Goal: Check status

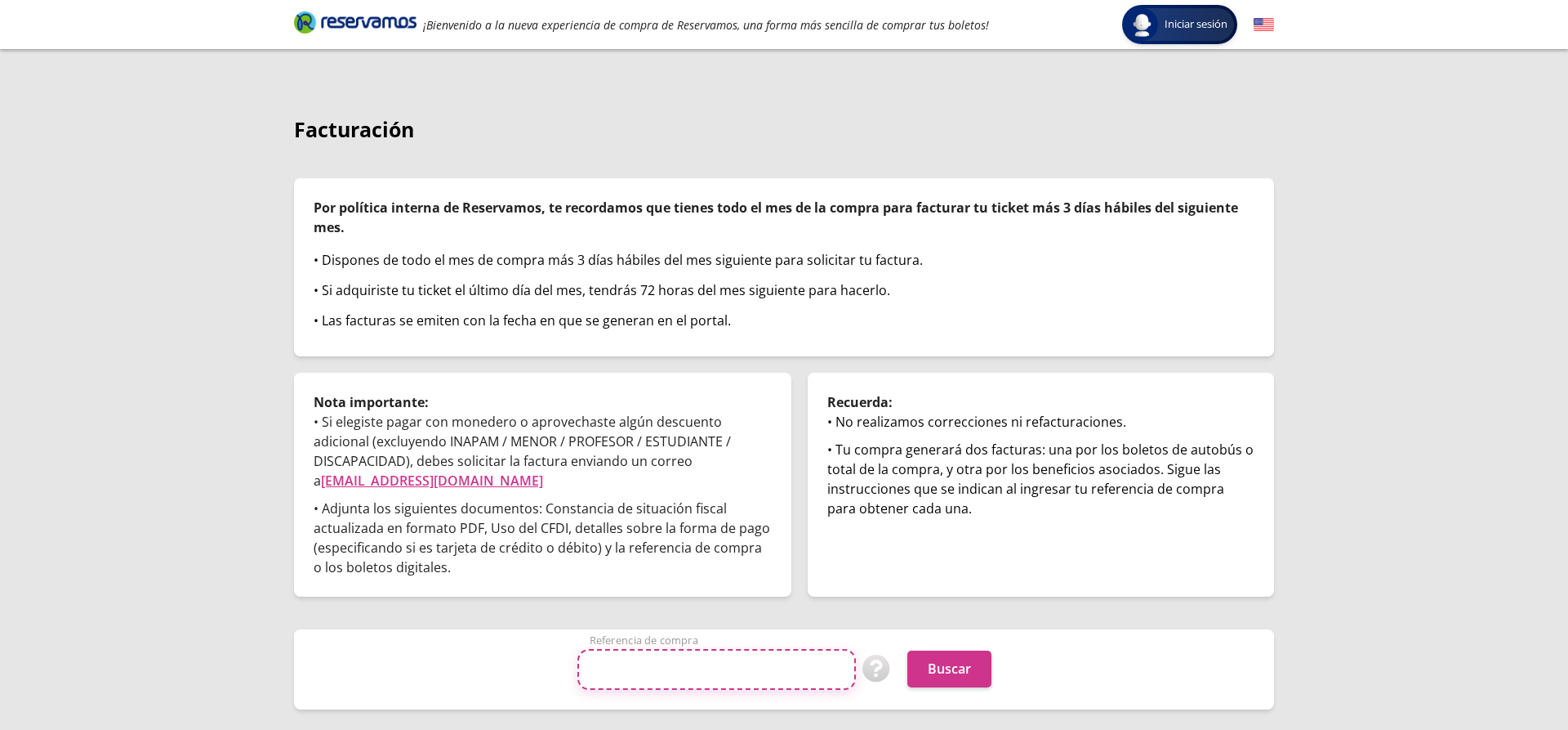
click at [595, 673] on input "Referencia de compra" at bounding box center [717, 669] width 278 height 41
type input "TLU080610C81"
click at [954, 670] on button "Buscar" at bounding box center [950, 668] width 84 height 37
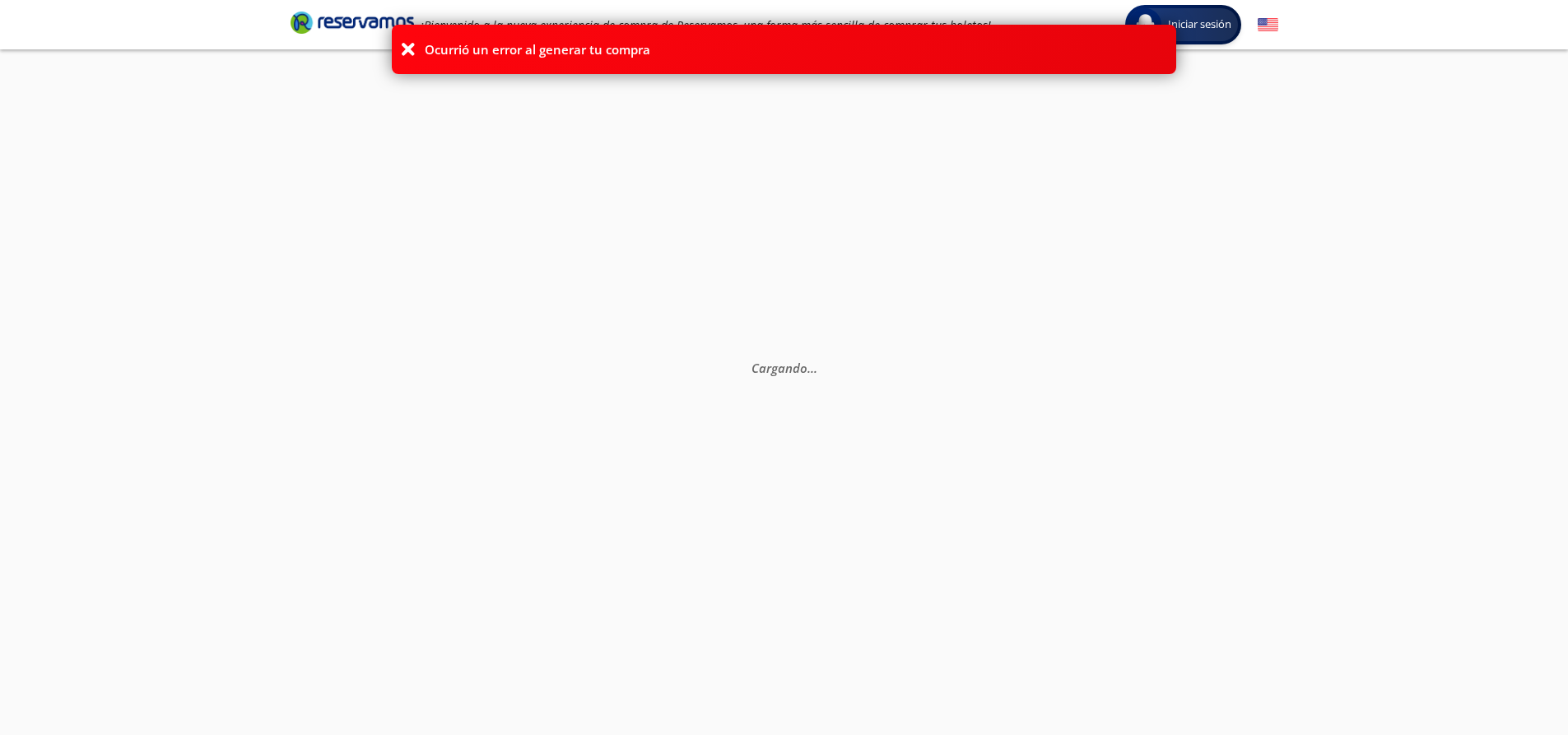
click at [411, 46] on icon at bounding box center [408, 49] width 16 height 16
click at [405, 53] on icon at bounding box center [408, 49] width 16 height 16
drag, startPoint x: 1329, startPoint y: 261, endPoint x: 897, endPoint y: 14, distance: 497.6
click at [1326, 261] on div "Cargando . . ." at bounding box center [784, 416] width 1568 height 735
